Goal: Find contact information: Find contact information

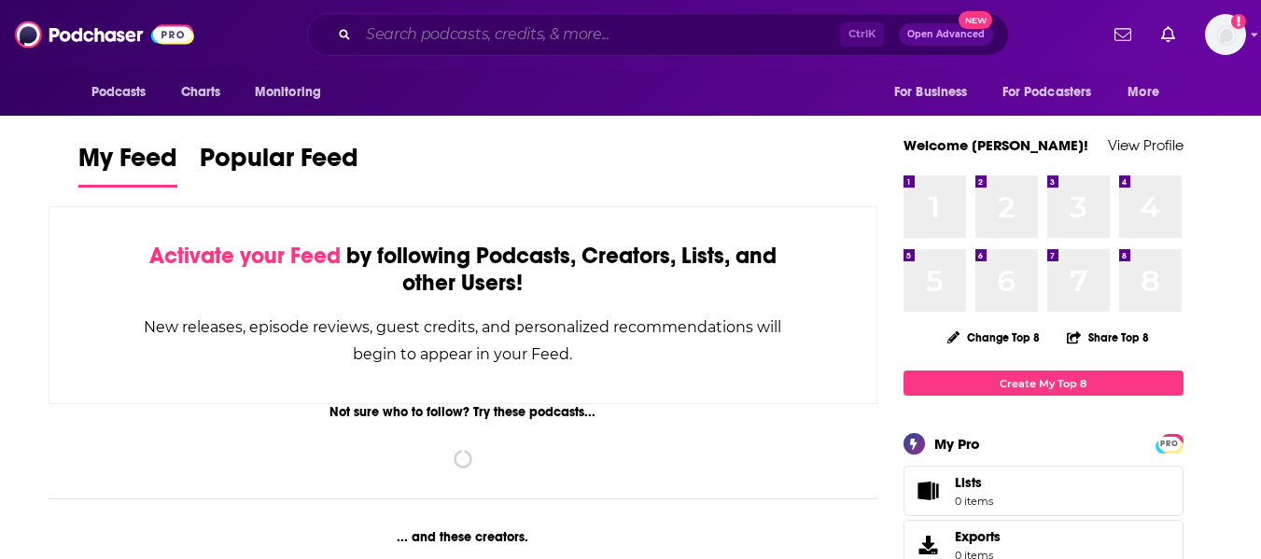
click at [493, 31] on input "Search podcasts, credits, & more..." at bounding box center [600, 35] width 482 height 30
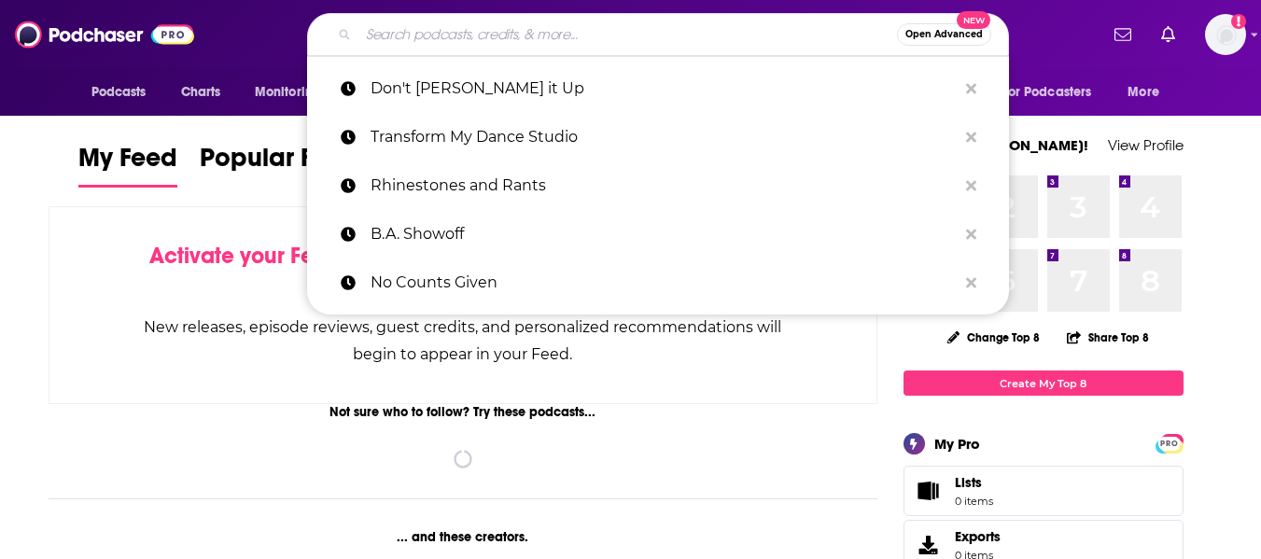
paste input "Shades of Jade Podcast"
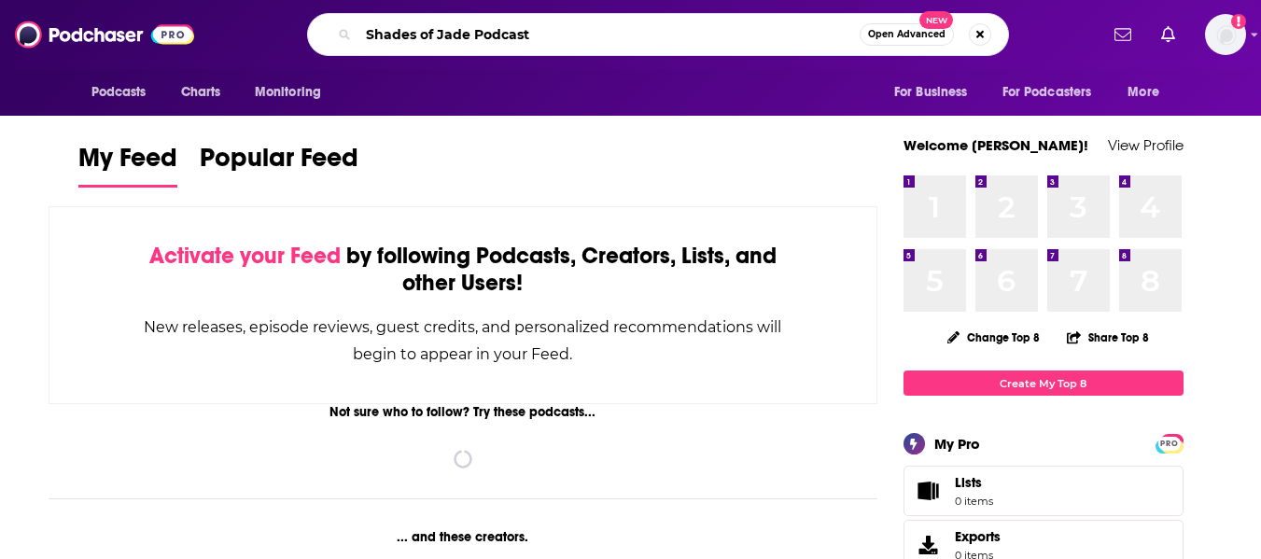
type input "Shades of Jade Podcast"
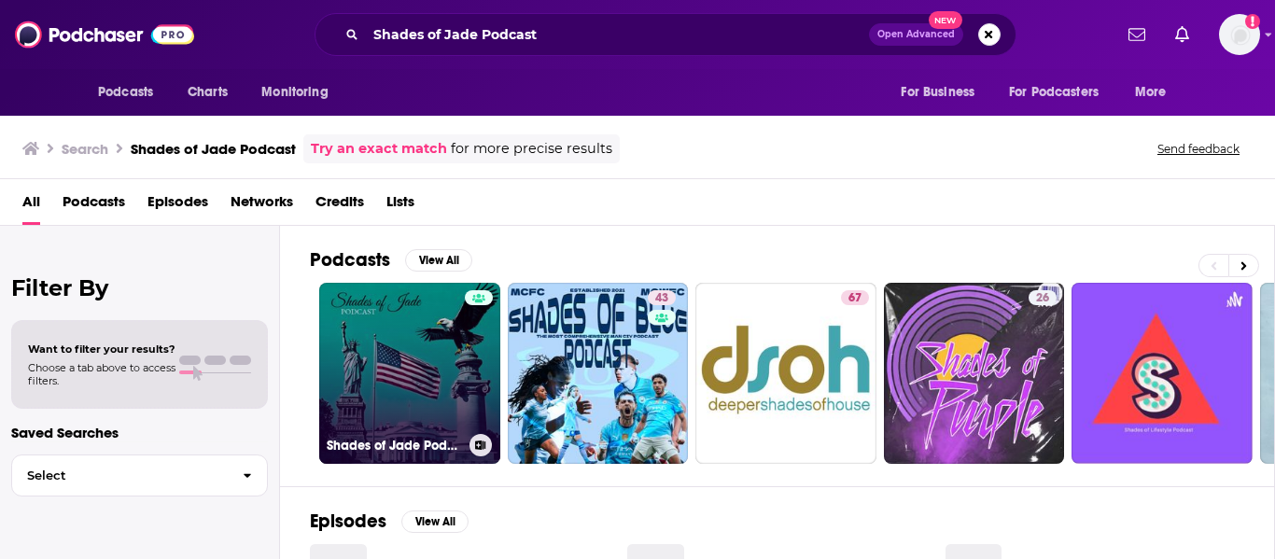
click at [410, 335] on link "Shades of Jade Podcast" at bounding box center [409, 373] width 181 height 181
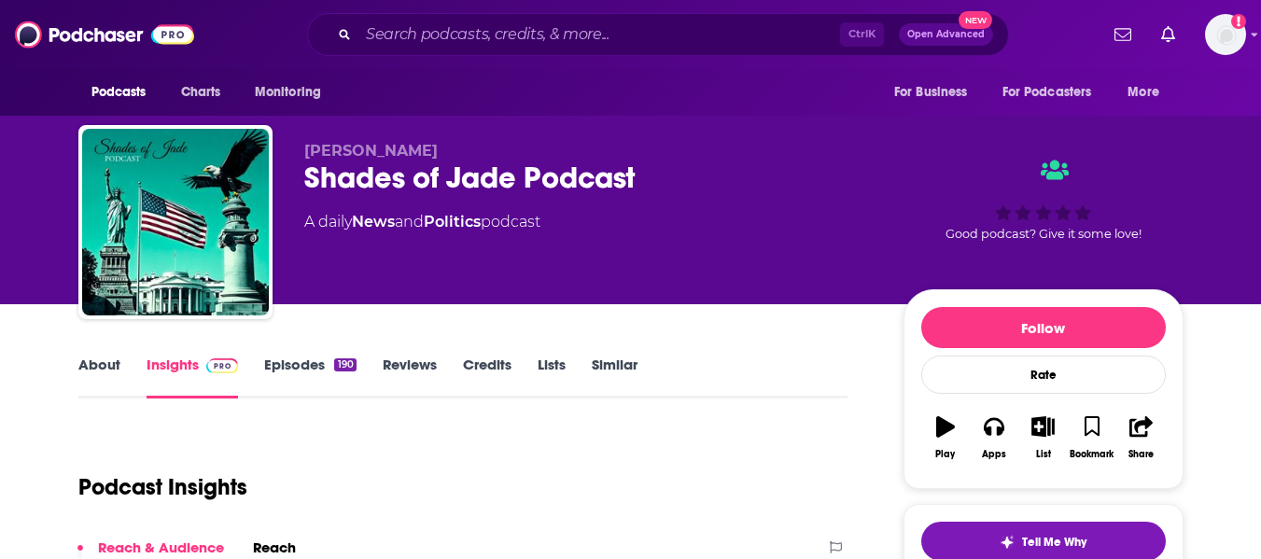
click at [104, 368] on link "About" at bounding box center [99, 377] width 42 height 43
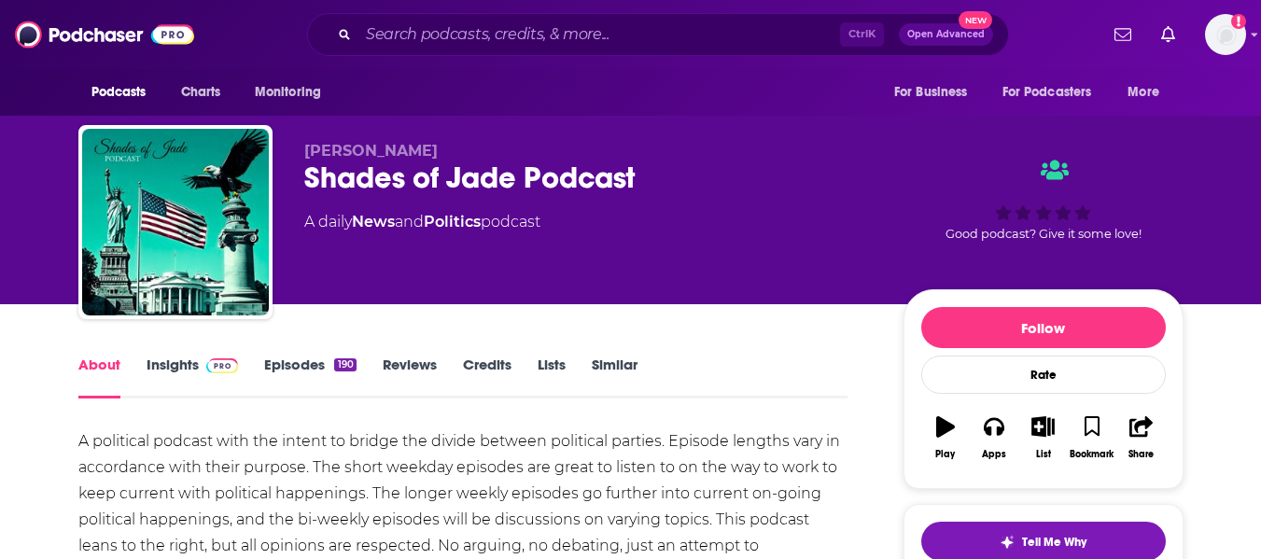
click at [346, 149] on span "[PERSON_NAME]" at bounding box center [371, 151] width 134 height 18
copy p "[PERSON_NAME]"
click at [167, 372] on link "Insights" at bounding box center [193, 377] width 92 height 43
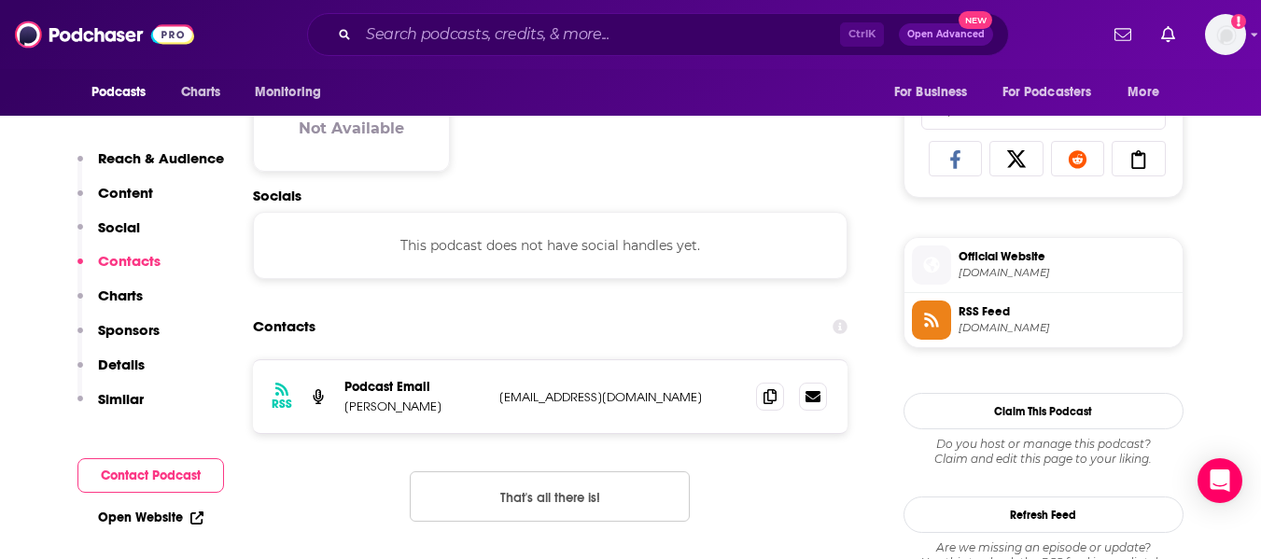
scroll to position [1289, 0]
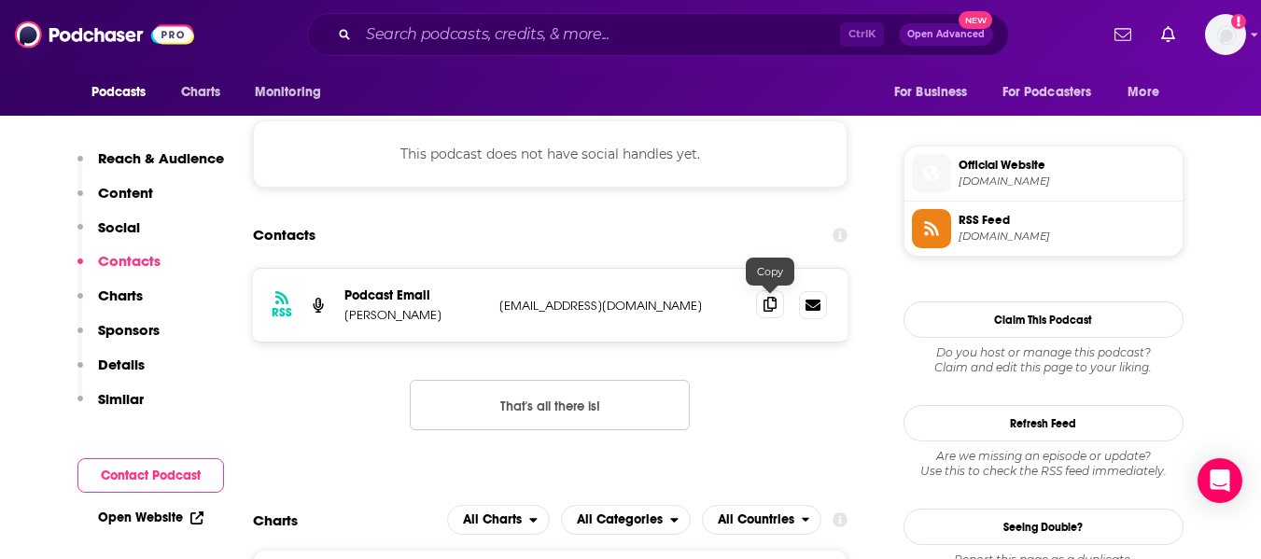
click at [761, 310] on span at bounding box center [770, 304] width 28 height 28
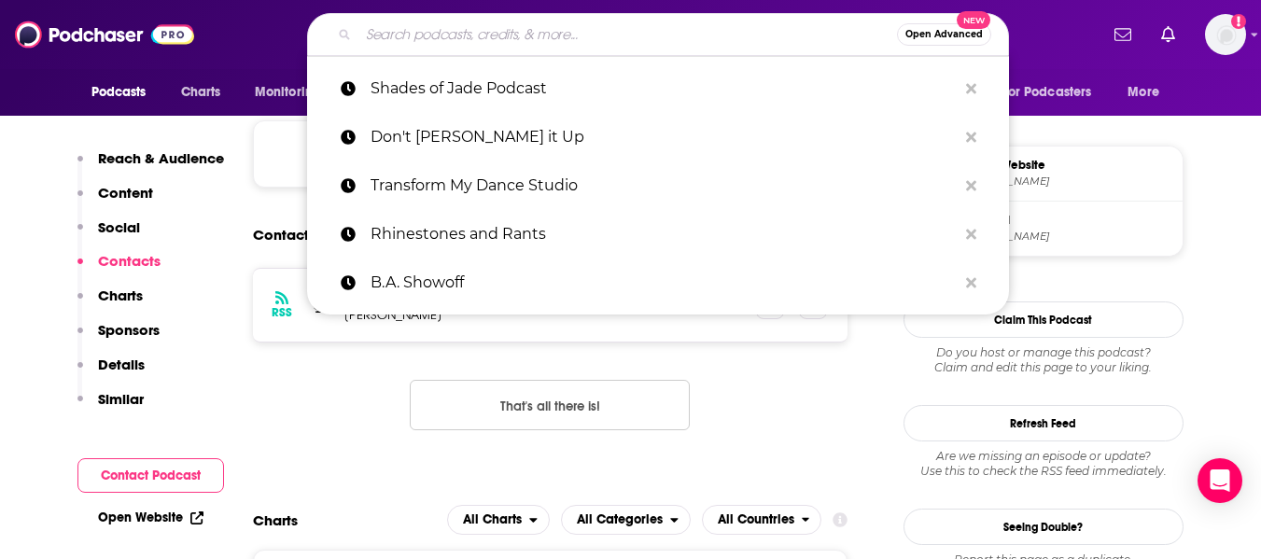
click at [481, 41] on input "Search podcasts, credits, & more..." at bounding box center [628, 35] width 539 height 30
paste input "Hospice Redefined"
type input "Hospice Redefined"
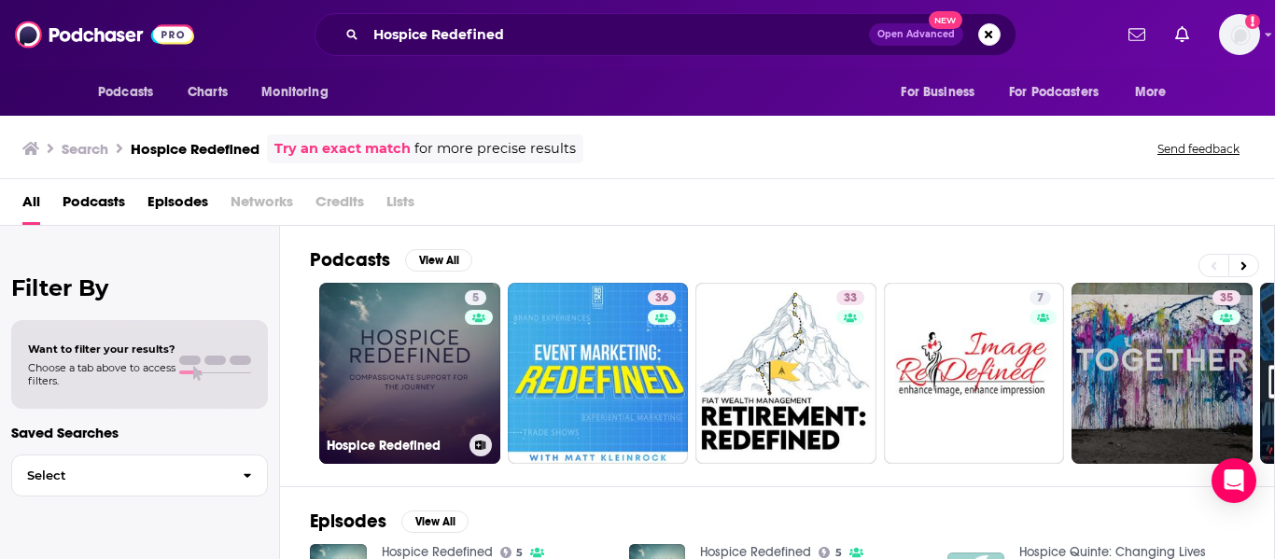
click at [404, 356] on link "5 Hospice Redefined" at bounding box center [409, 373] width 181 height 181
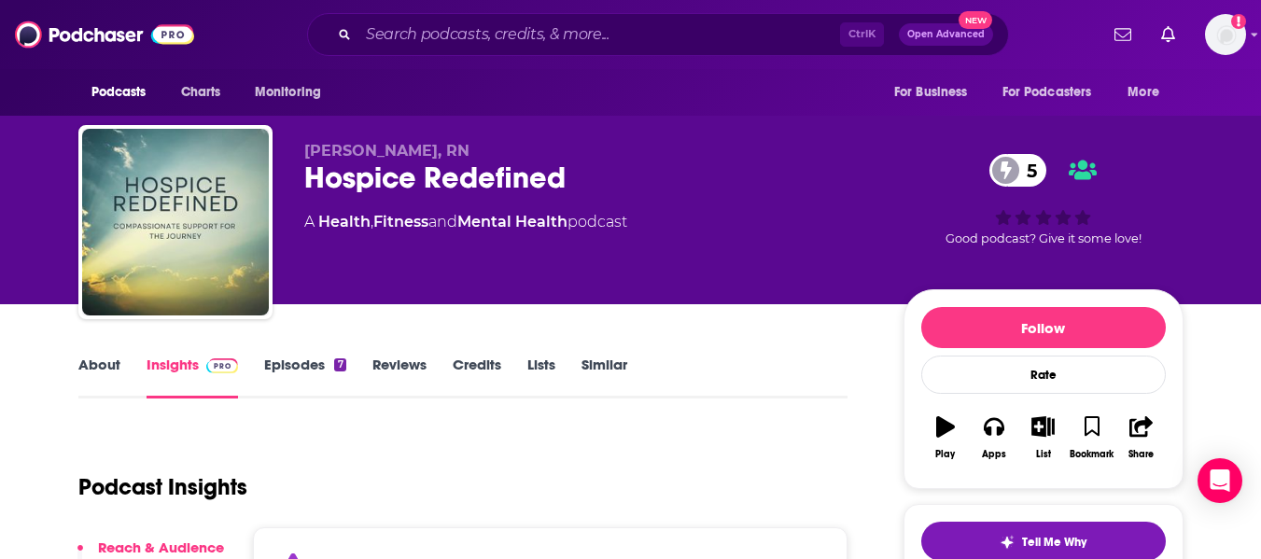
click at [97, 387] on link "About" at bounding box center [99, 377] width 42 height 43
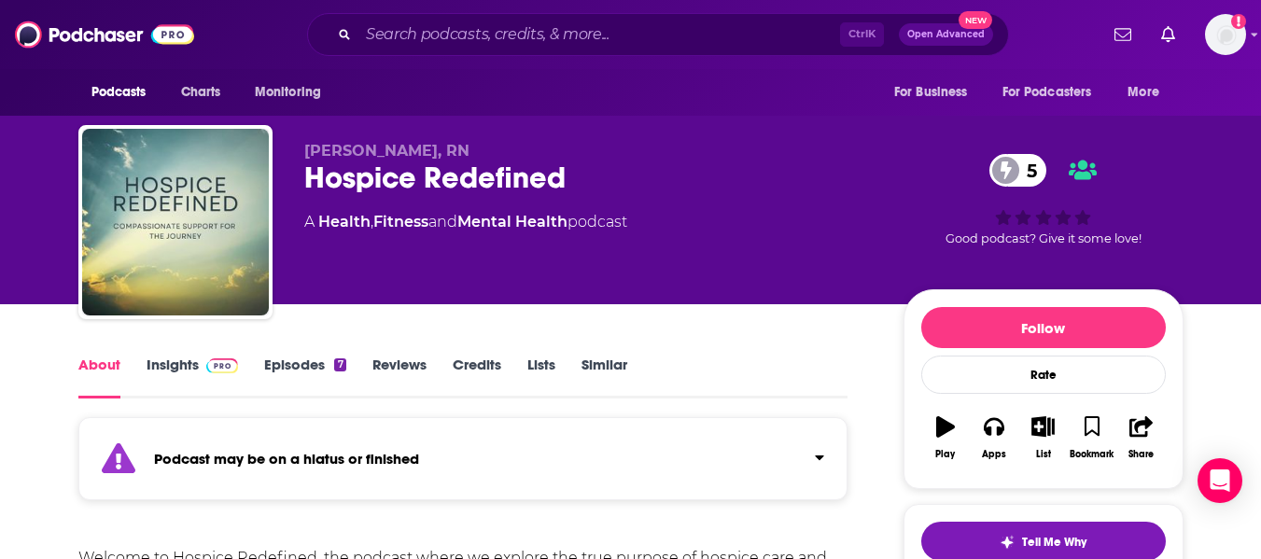
click at [178, 374] on link "Insights" at bounding box center [193, 377] width 92 height 43
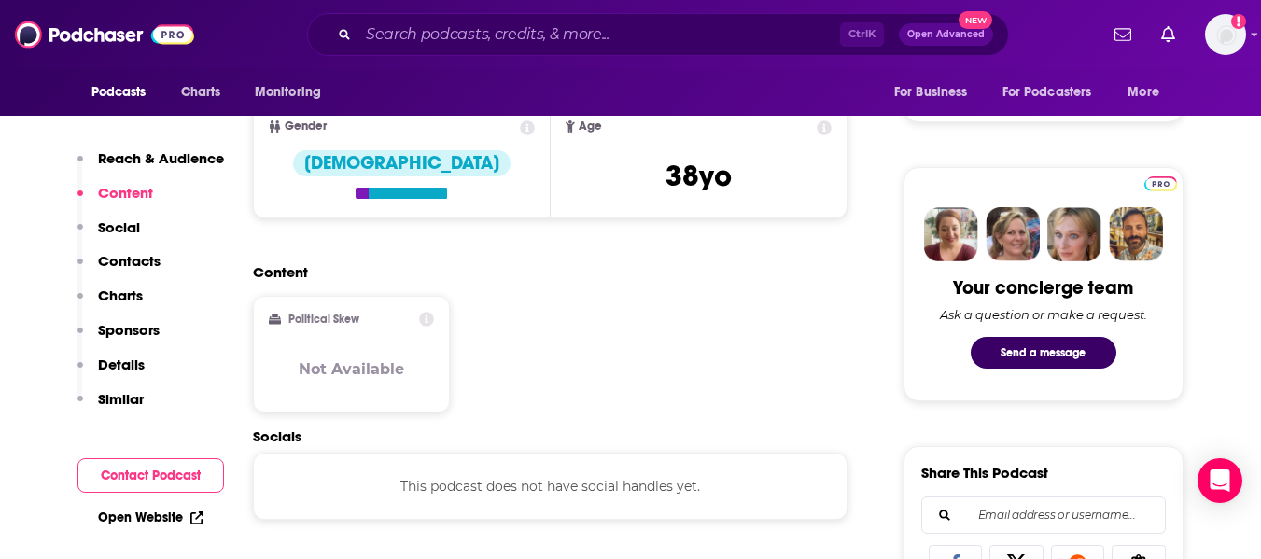
scroll to position [1086, 0]
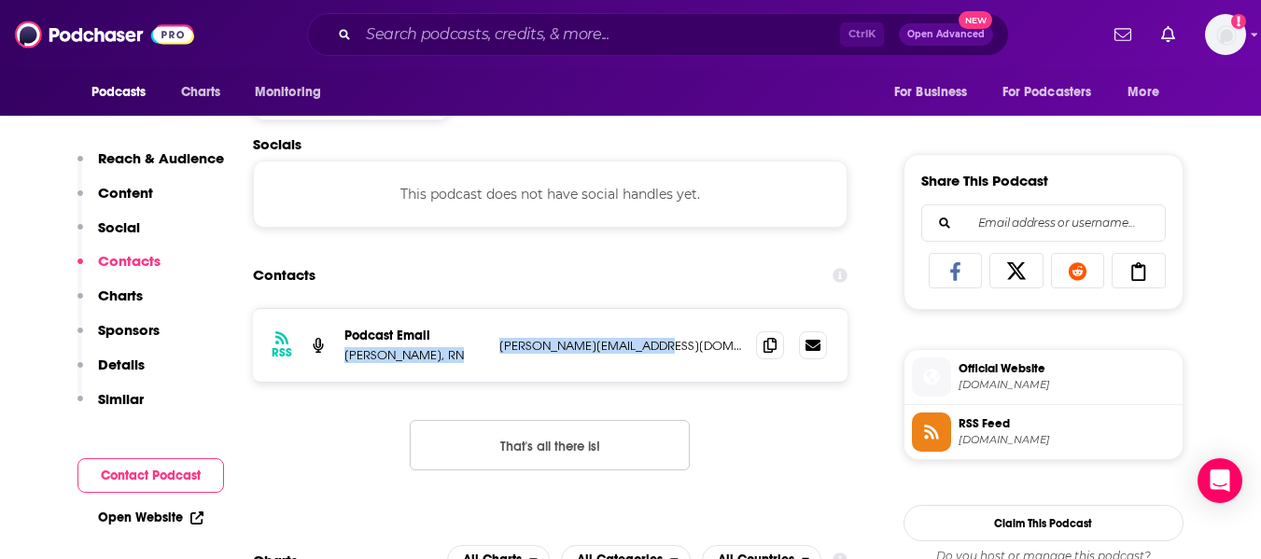
drag, startPoint x: 345, startPoint y: 356, endPoint x: 661, endPoint y: 345, distance: 316.7
click at [0, 0] on div "Podcast Email [PERSON_NAME], RN [PERSON_NAME][EMAIL_ADDRESS][DOMAIN_NAME] [PERS…" at bounding box center [0, 0] width 0 height 0
copy div "[PERSON_NAME], RN [PERSON_NAME][EMAIL_ADDRESS][DOMAIN_NAME]"
